Goal: Task Accomplishment & Management: Use online tool/utility

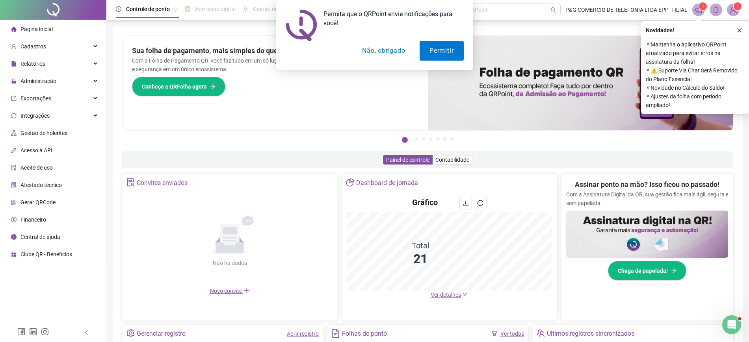
click at [380, 53] on button "Não, obrigado" at bounding box center [383, 51] width 63 height 20
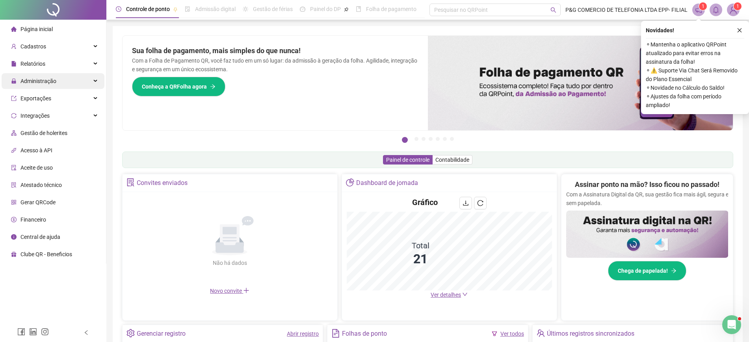
click at [78, 88] on div "Administração" at bounding box center [53, 81] width 103 height 16
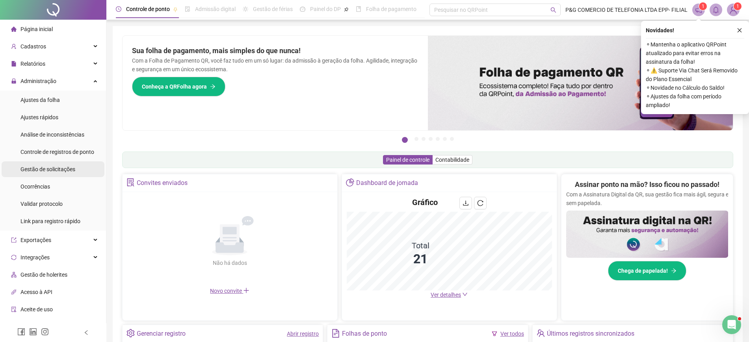
click at [74, 162] on div "Gestão de solicitações" at bounding box center [47, 169] width 55 height 16
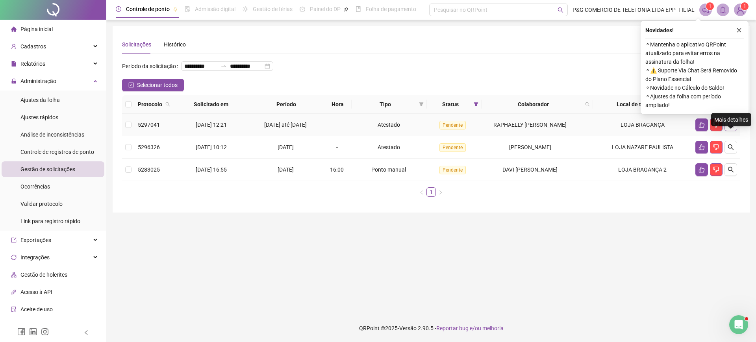
click at [730, 128] on icon "search" at bounding box center [731, 125] width 6 height 6
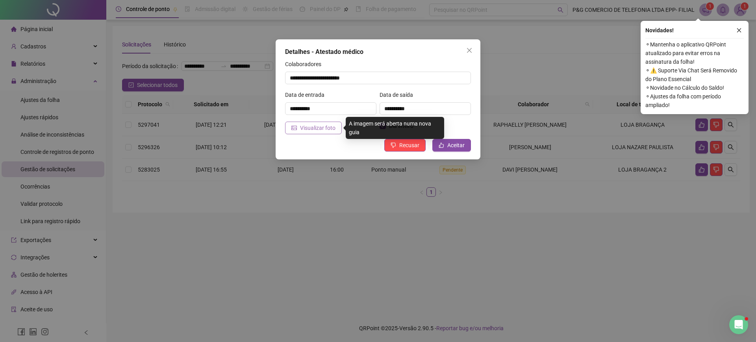
click at [327, 129] on span "Visualizar foto" at bounding box center [317, 128] width 35 height 9
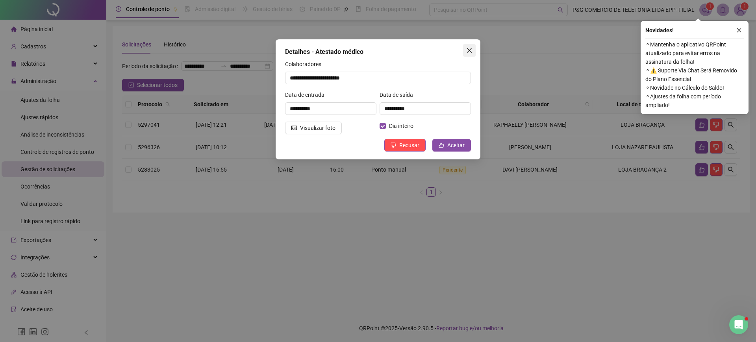
click at [467, 49] on icon "close" at bounding box center [469, 50] width 6 height 6
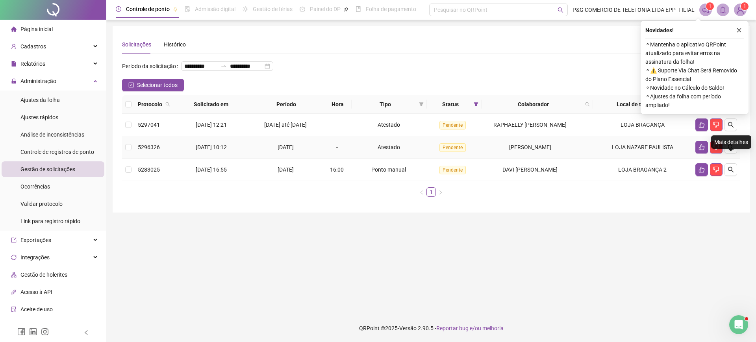
click at [730, 152] on td at bounding box center [716, 147] width 48 height 22
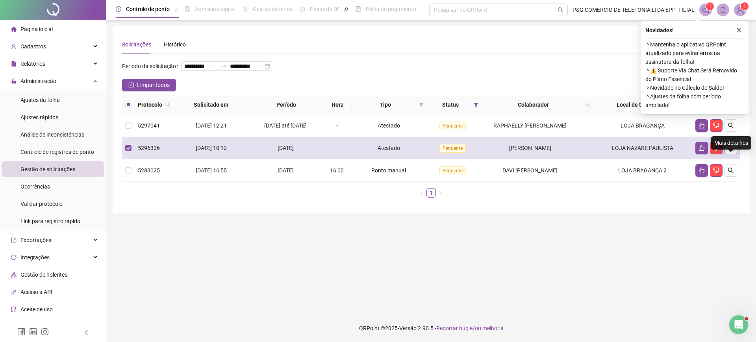
click at [728, 151] on icon "search" at bounding box center [731, 148] width 6 height 6
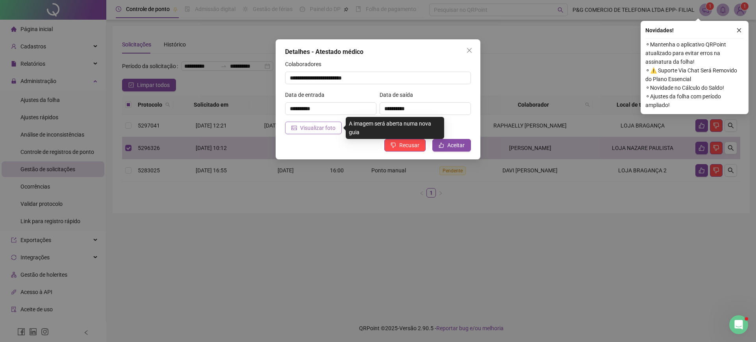
click at [315, 132] on button "Visualizar foto" at bounding box center [313, 128] width 57 height 13
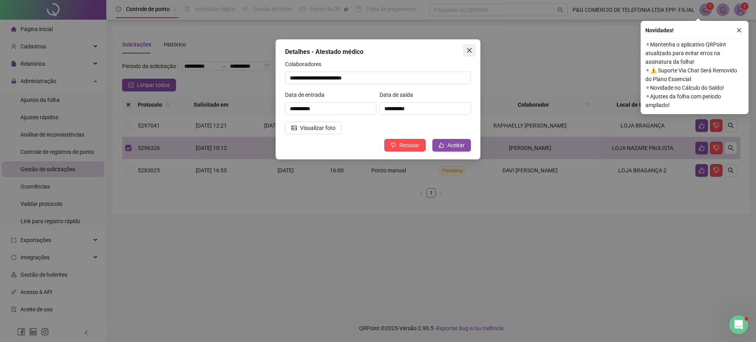
click at [471, 52] on icon "close" at bounding box center [469, 50] width 5 height 5
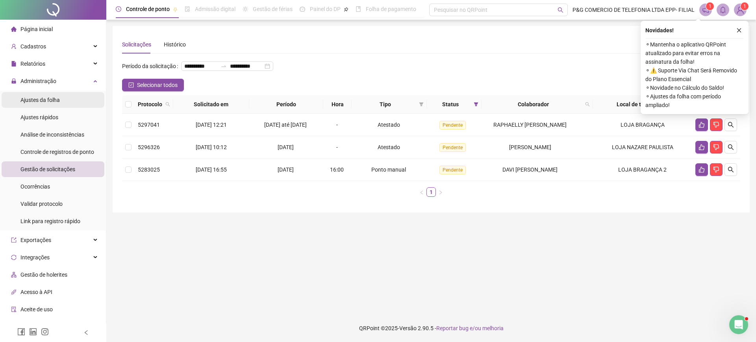
click at [76, 102] on li "Ajustes da folha" at bounding box center [53, 100] width 103 height 16
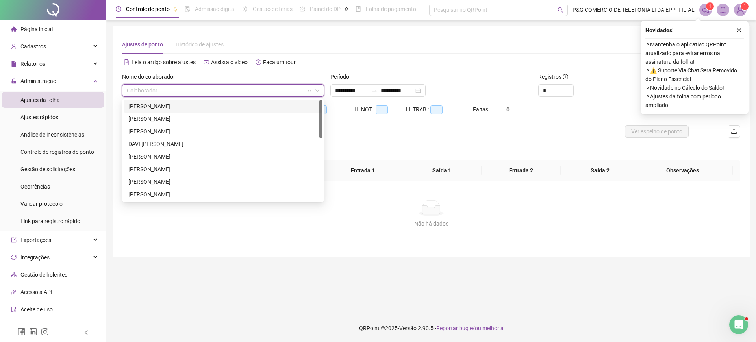
click at [193, 89] on input "search" at bounding box center [219, 91] width 185 height 12
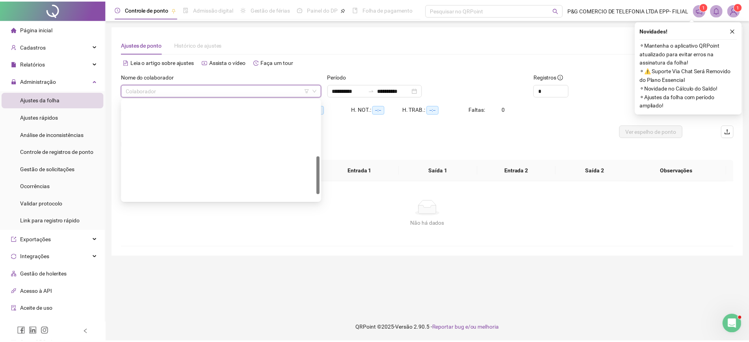
scroll to position [164, 0]
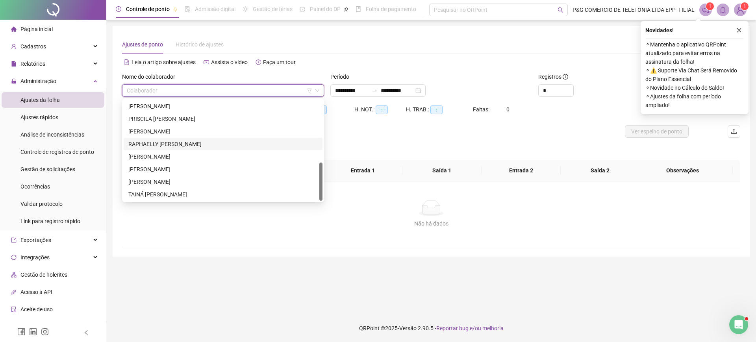
click at [170, 140] on div "RAPHAELLY APARECIDA COSTA" at bounding box center [222, 144] width 189 height 9
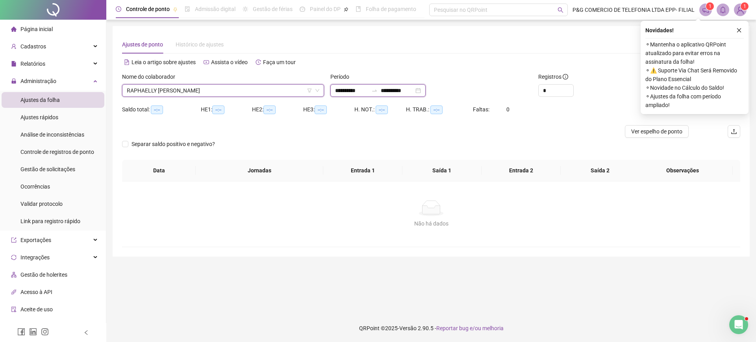
click at [407, 91] on input "**********" at bounding box center [397, 90] width 33 height 9
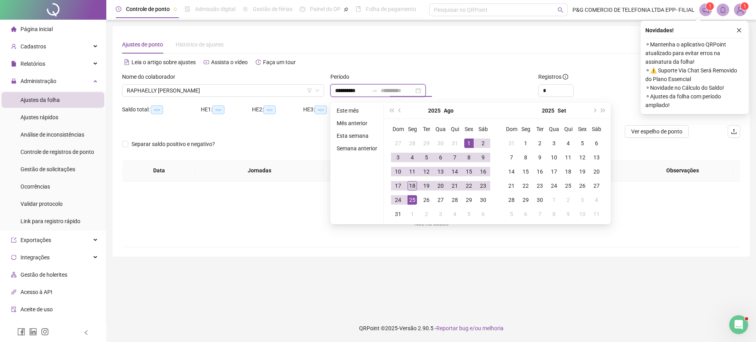
type input "**********"
click at [409, 180] on td "18" at bounding box center [412, 186] width 14 height 14
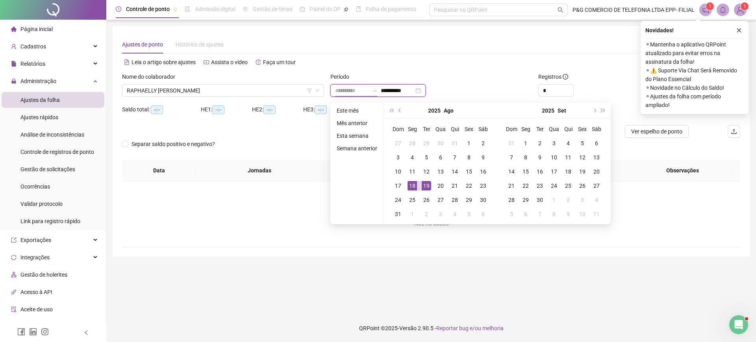
type input "**********"
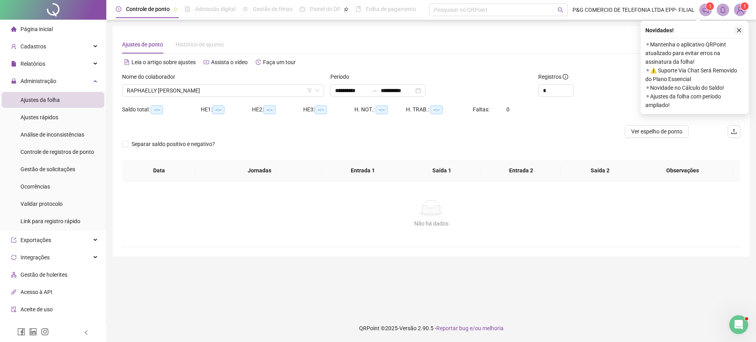
click at [737, 31] on icon "close" at bounding box center [739, 31] width 6 height 6
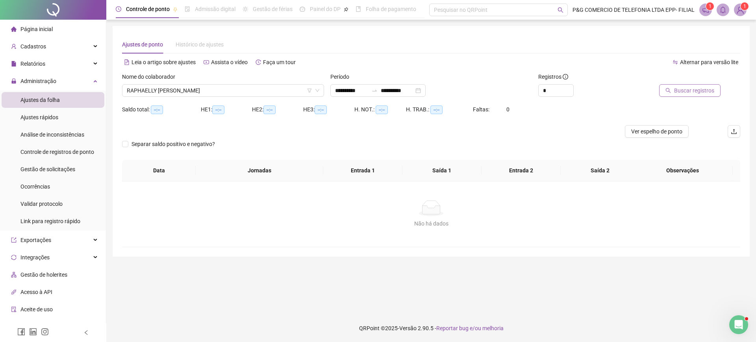
click at [701, 87] on span "Buscar registros" at bounding box center [694, 90] width 40 height 9
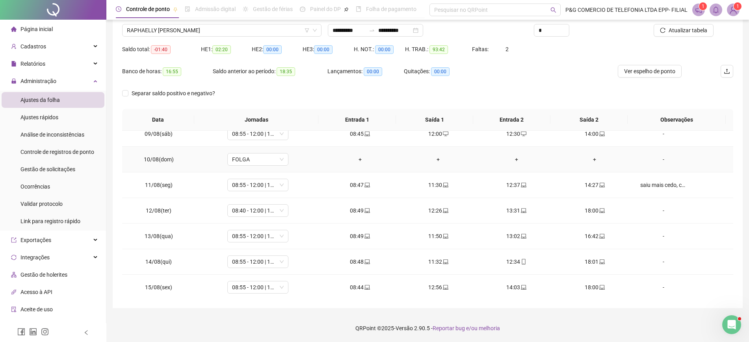
scroll to position [293, 0]
